Goal: Find specific page/section: Find specific page/section

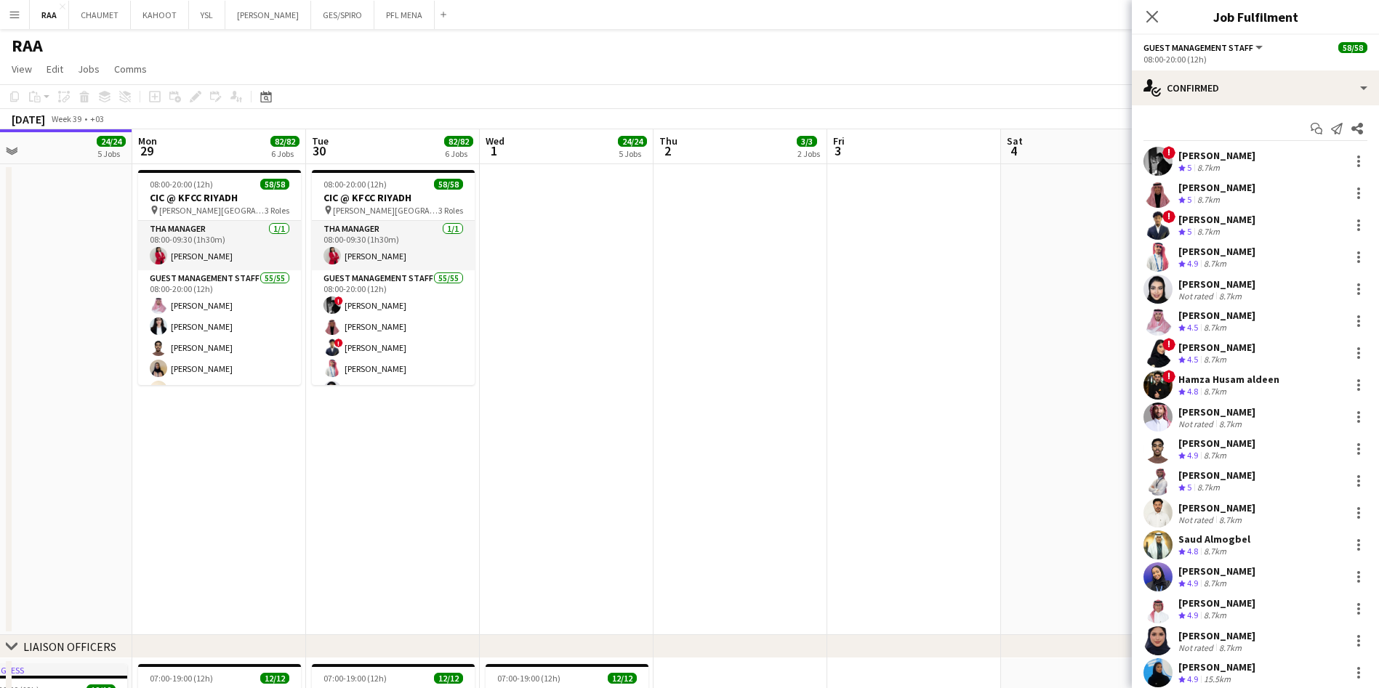
scroll to position [1257, 0]
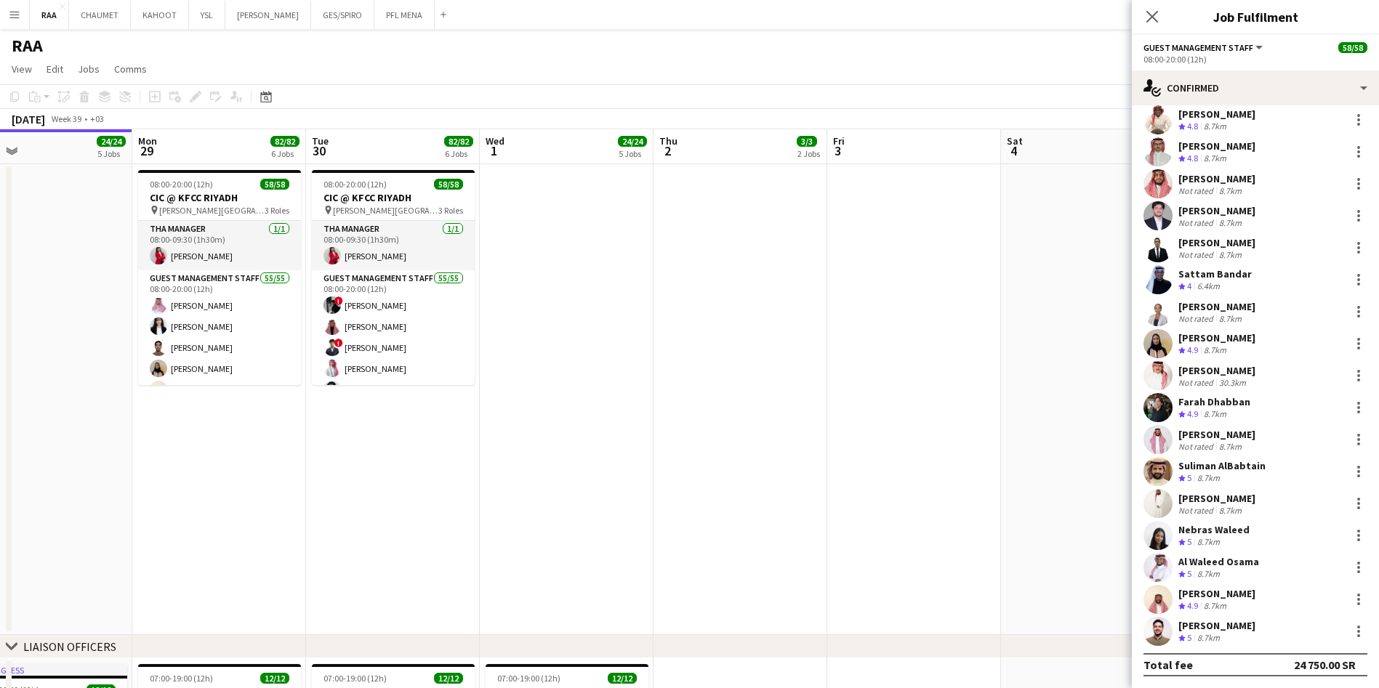
click at [1238, 471] on div "Suliman AlBabtain" at bounding box center [1221, 465] width 87 height 13
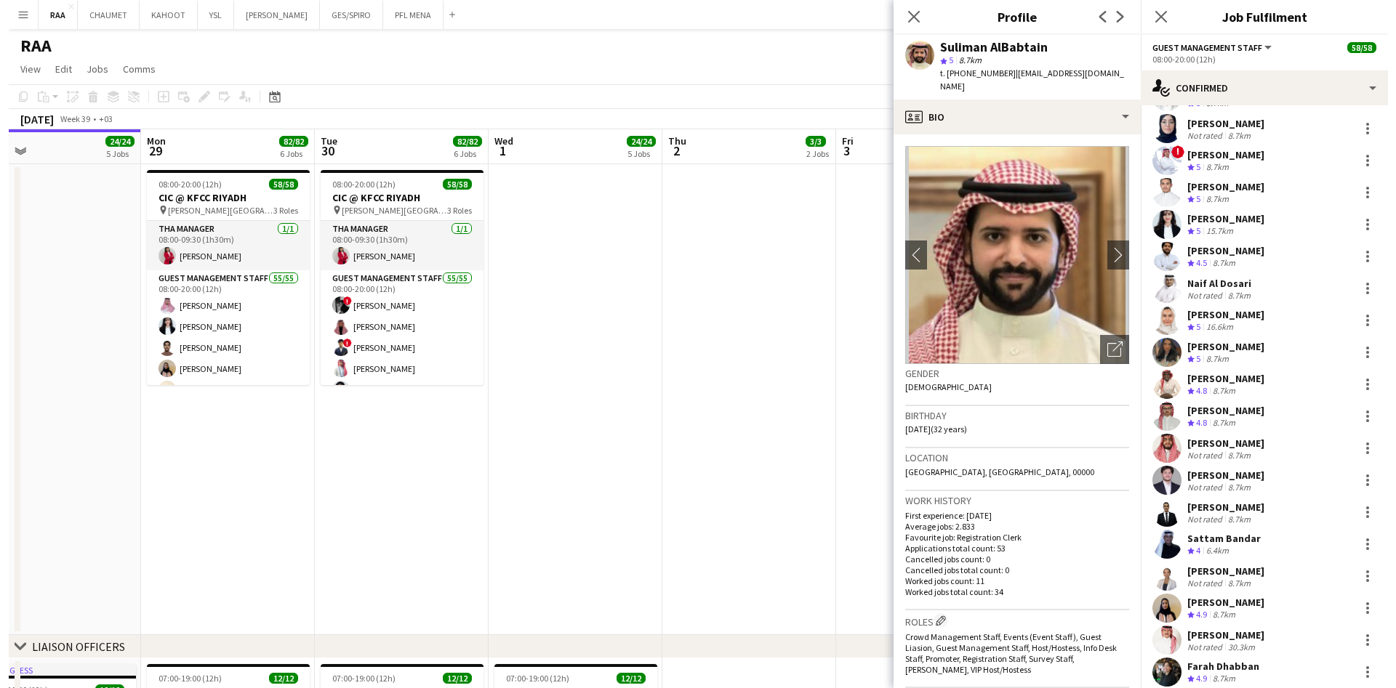
scroll to position [952, 0]
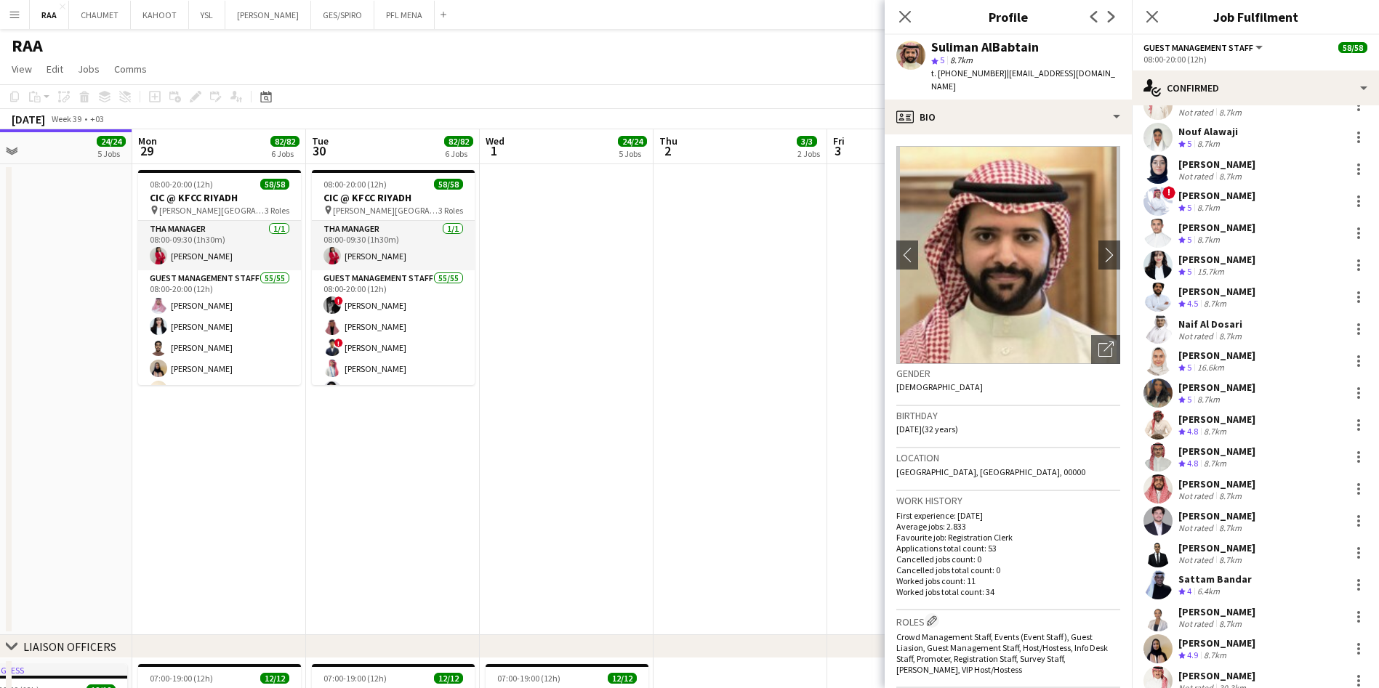
click at [1188, 326] on div "Naif Al Dosari" at bounding box center [1211, 324] width 66 height 13
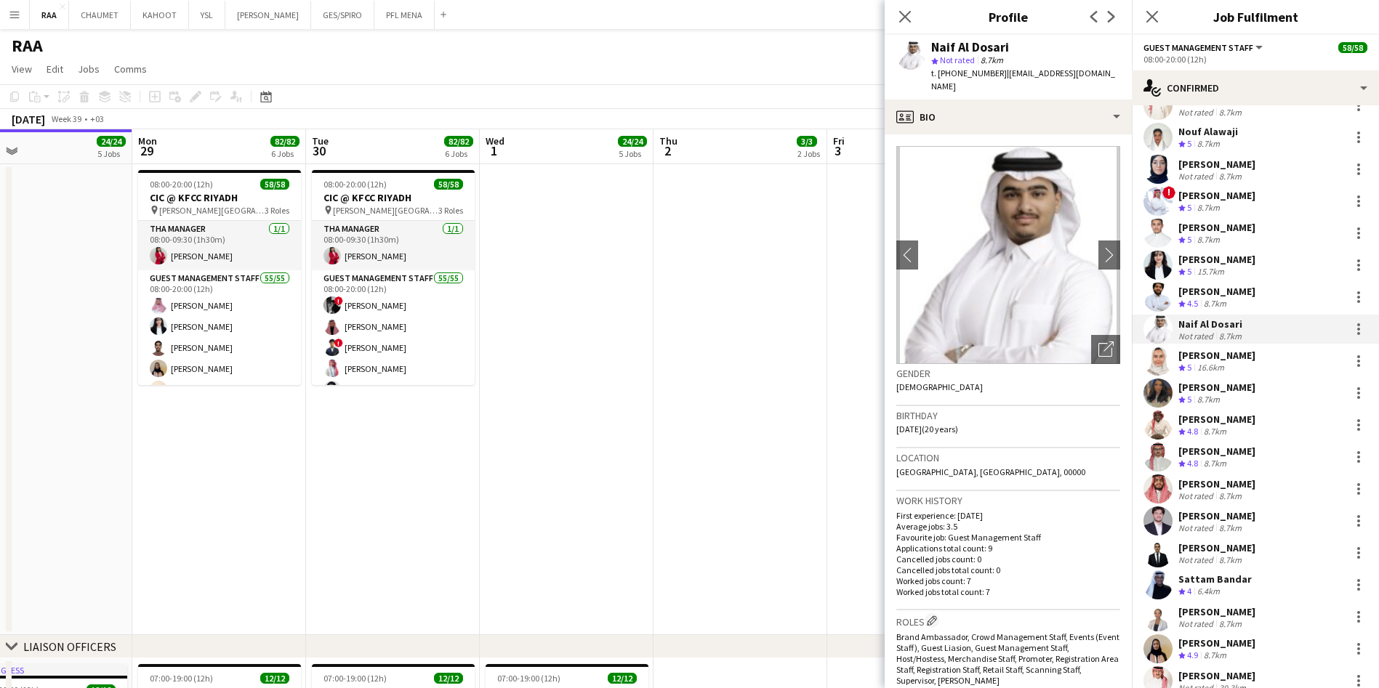
click at [11, 9] on app-icon "Menu" at bounding box center [15, 15] width 12 height 12
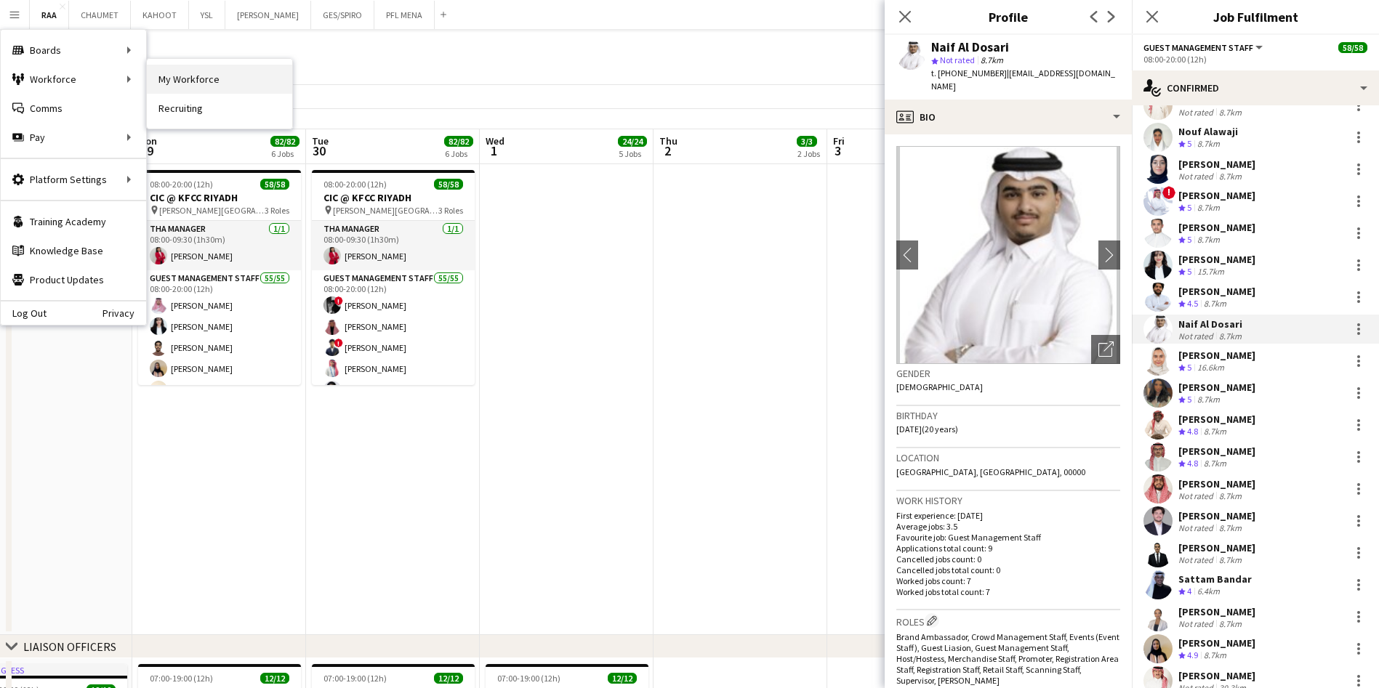
click at [201, 76] on link "My Workforce" at bounding box center [219, 79] width 145 height 29
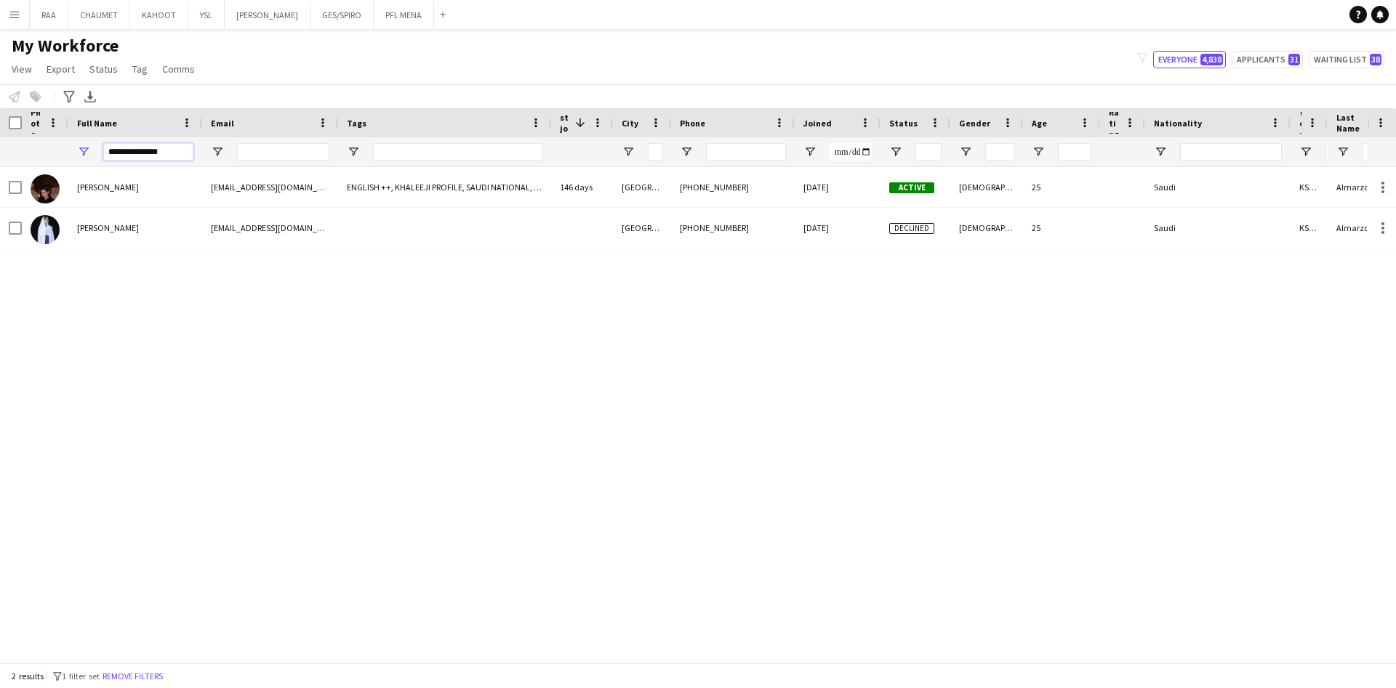
drag, startPoint x: 190, startPoint y: 155, endPoint x: 38, endPoint y: 140, distance: 153.4
click at [38, 140] on div "**********" at bounding box center [811, 151] width 1623 height 29
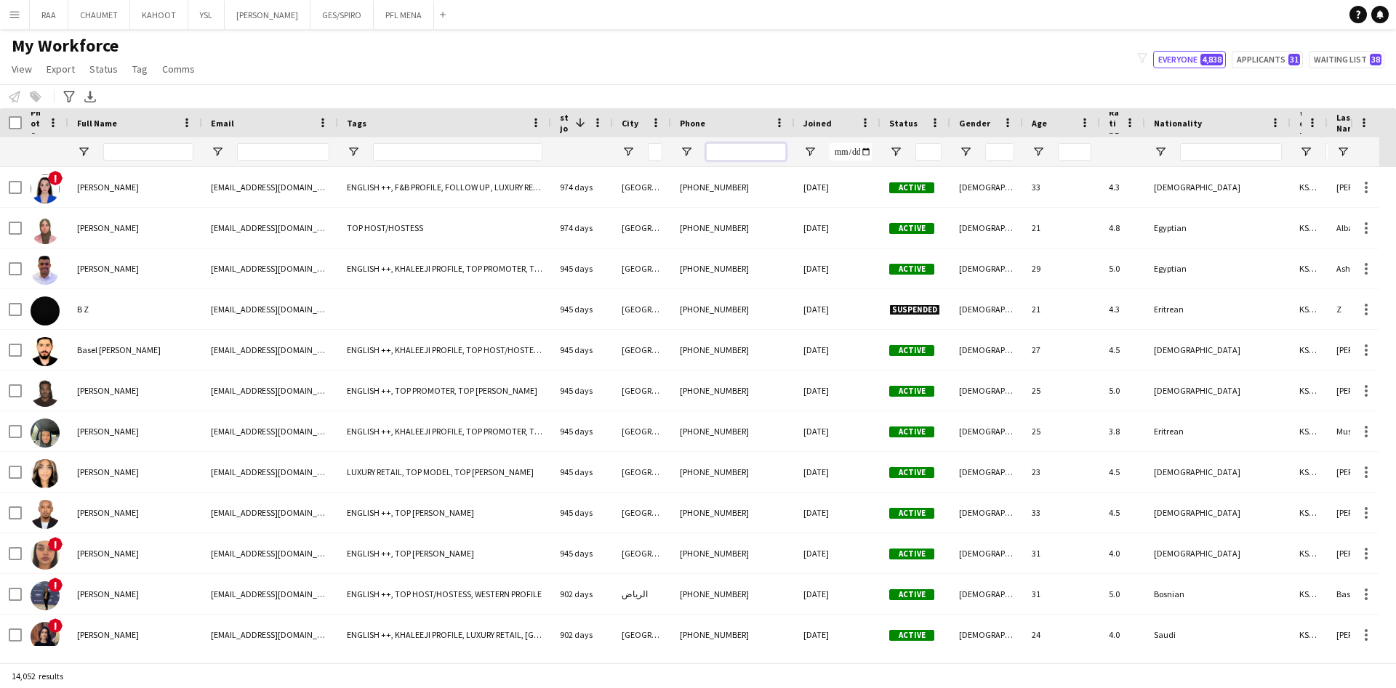
click at [739, 153] on input "Phone Filter Input" at bounding box center [746, 151] width 80 height 17
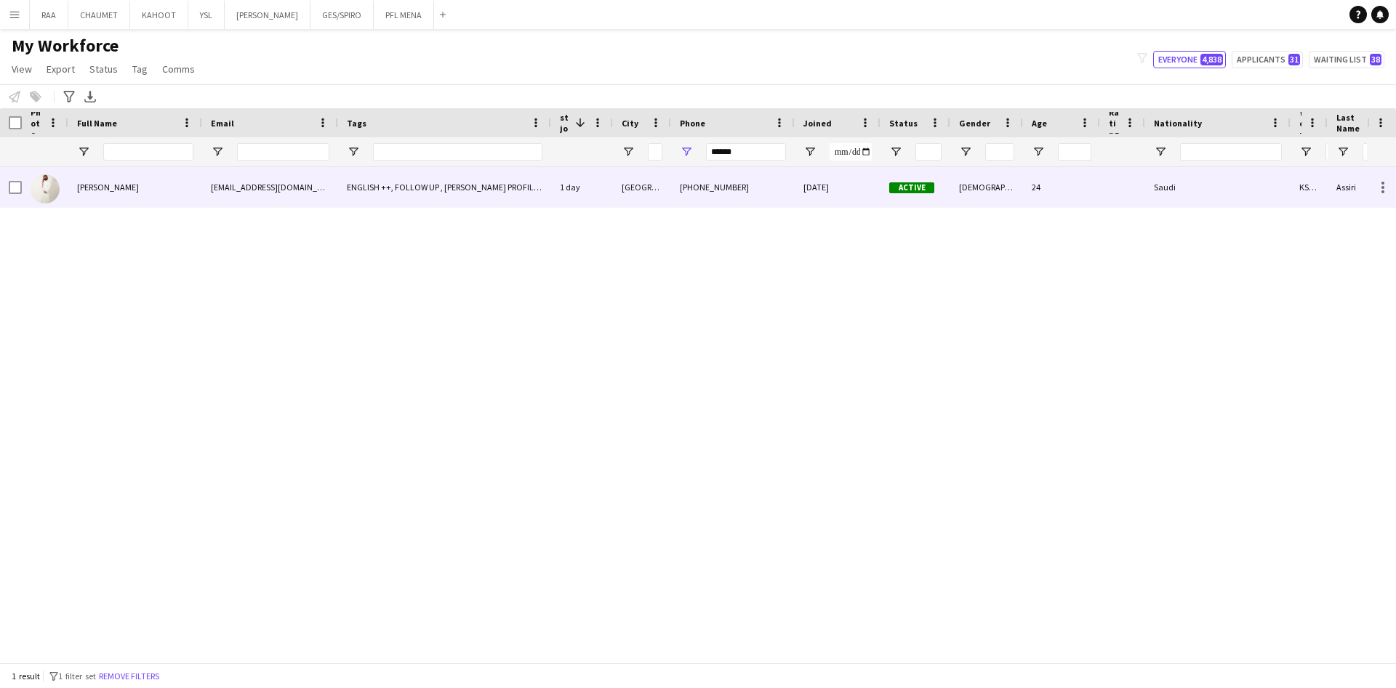
click at [297, 177] on div "[EMAIL_ADDRESS][DOMAIN_NAME]" at bounding box center [270, 187] width 136 height 40
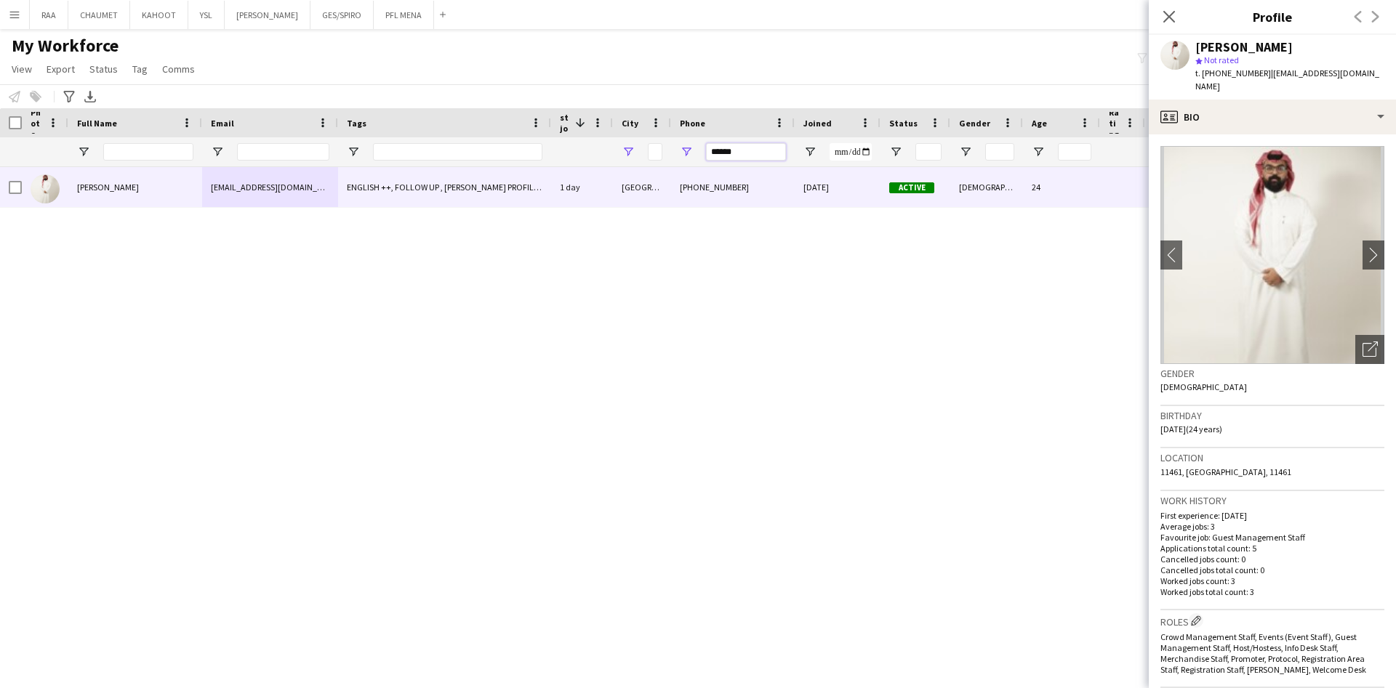
drag, startPoint x: 758, startPoint y: 153, endPoint x: 628, endPoint y: 155, distance: 129.4
click at [628, 155] on div at bounding box center [811, 151] width 1623 height 29
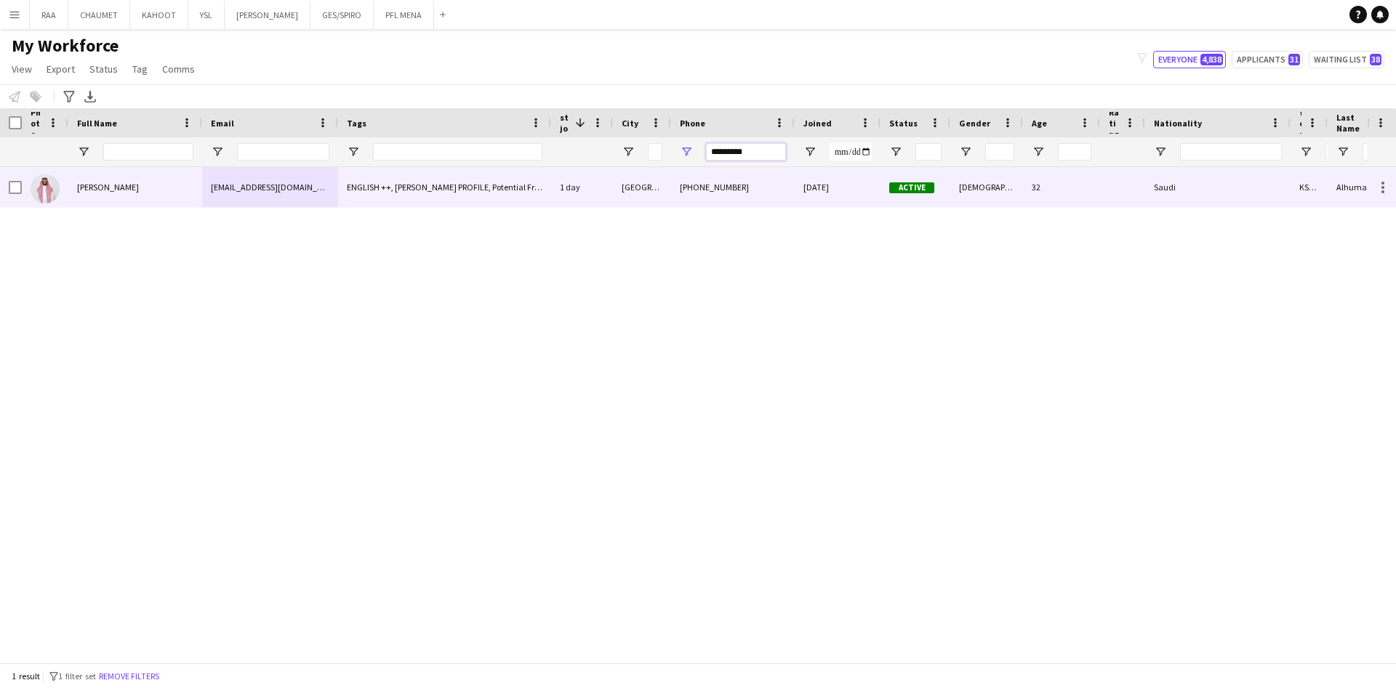
type input "*********"
click at [486, 199] on div "ENGLISH ++, [PERSON_NAME] PROFILE, Potential Freelancer Training, PROTOCOL, [DE…" at bounding box center [444, 187] width 213 height 40
